Goal: Information Seeking & Learning: Learn about a topic

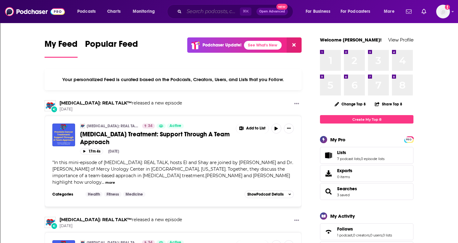
click at [200, 13] on input "Search podcasts, credits, & more..." at bounding box center [212, 12] width 56 height 10
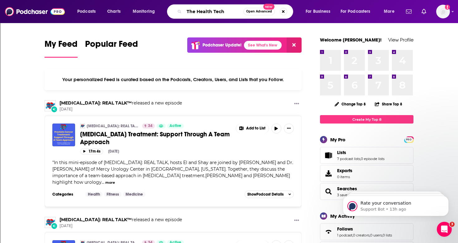
click at [213, 11] on input "The Health Tech" at bounding box center [213, 12] width 59 height 10
click at [225, 12] on input "The HealthTech" at bounding box center [213, 12] width 59 height 10
type input "The HealthTech Podcast"
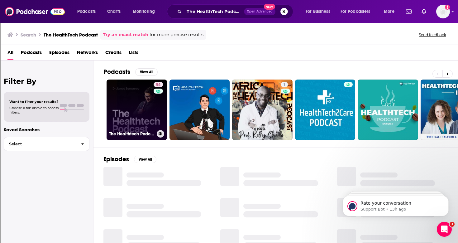
click at [141, 123] on link "54 The Healthtech Podcast" at bounding box center [137, 109] width 60 height 60
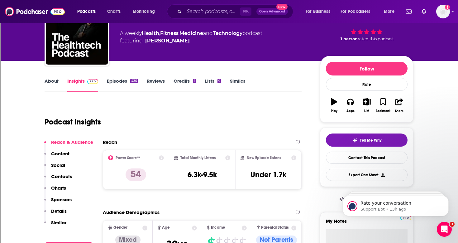
scroll to position [6, 0]
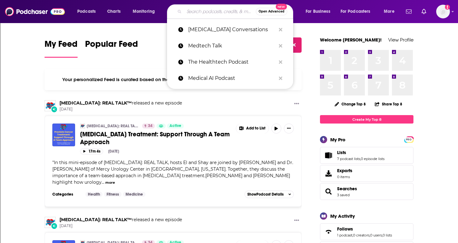
click at [207, 11] on input "Search podcasts, credits, & more..." at bounding box center [220, 12] width 72 height 10
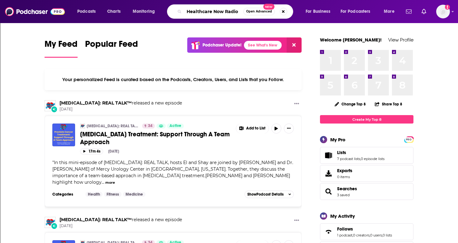
type input "Healthcare Now Radio"
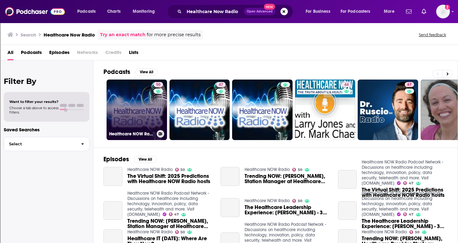
click at [147, 114] on link "50 Healthcare NOW Radio" at bounding box center [137, 109] width 60 height 60
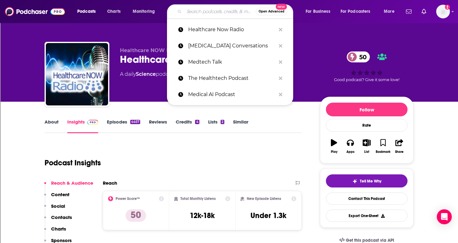
click at [207, 13] on input "Search podcasts, credits, & more..." at bounding box center [220, 12] width 72 height 10
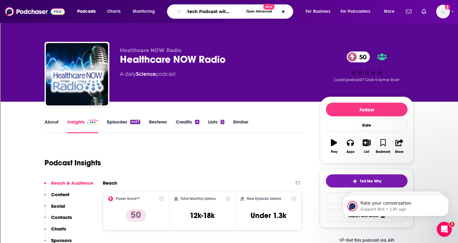
type input "Medtech Podcast with omar"
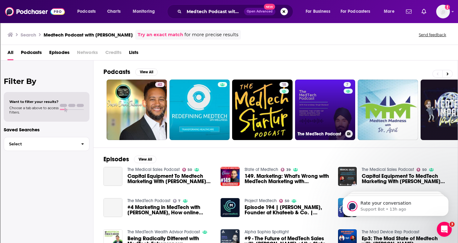
click at [310, 115] on link "7 The MedTech Podcast" at bounding box center [325, 109] width 60 height 60
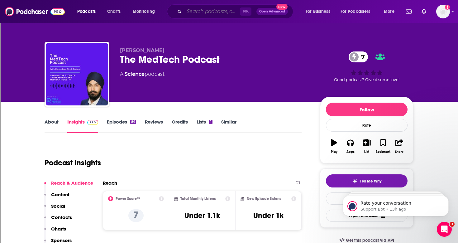
click at [203, 11] on input "Search podcasts, credits, & more..." at bounding box center [212, 12] width 56 height 10
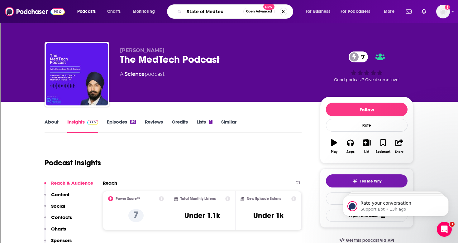
type input "State of Medtech"
